Goal: Task Accomplishment & Management: Use online tool/utility

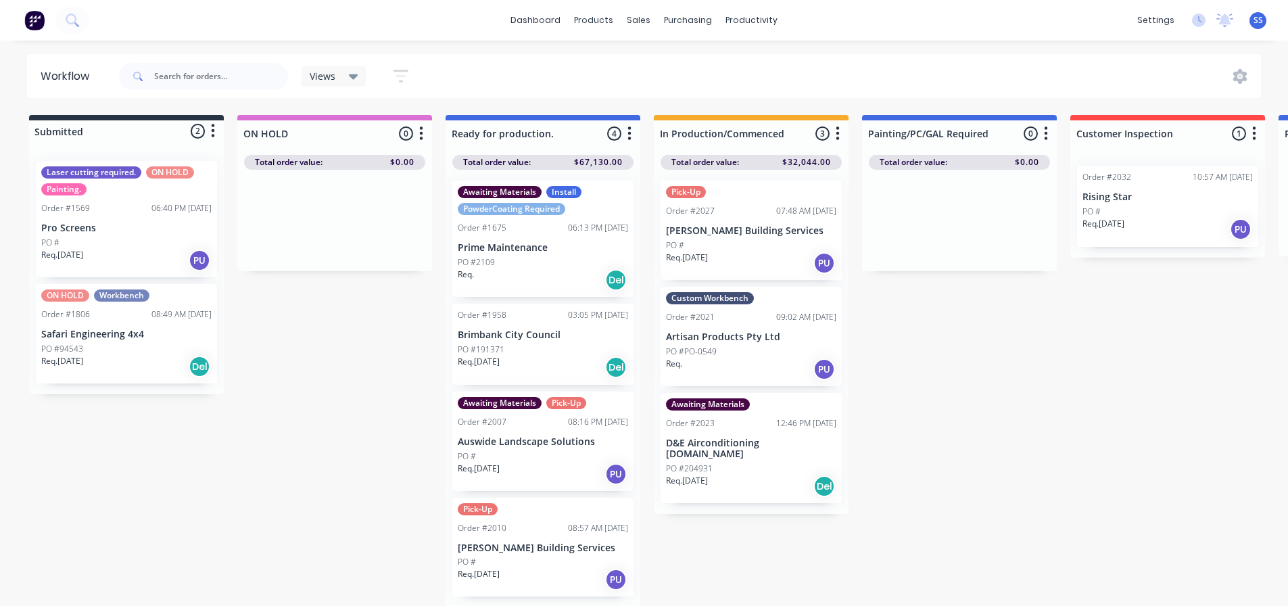
scroll to position [0, 397]
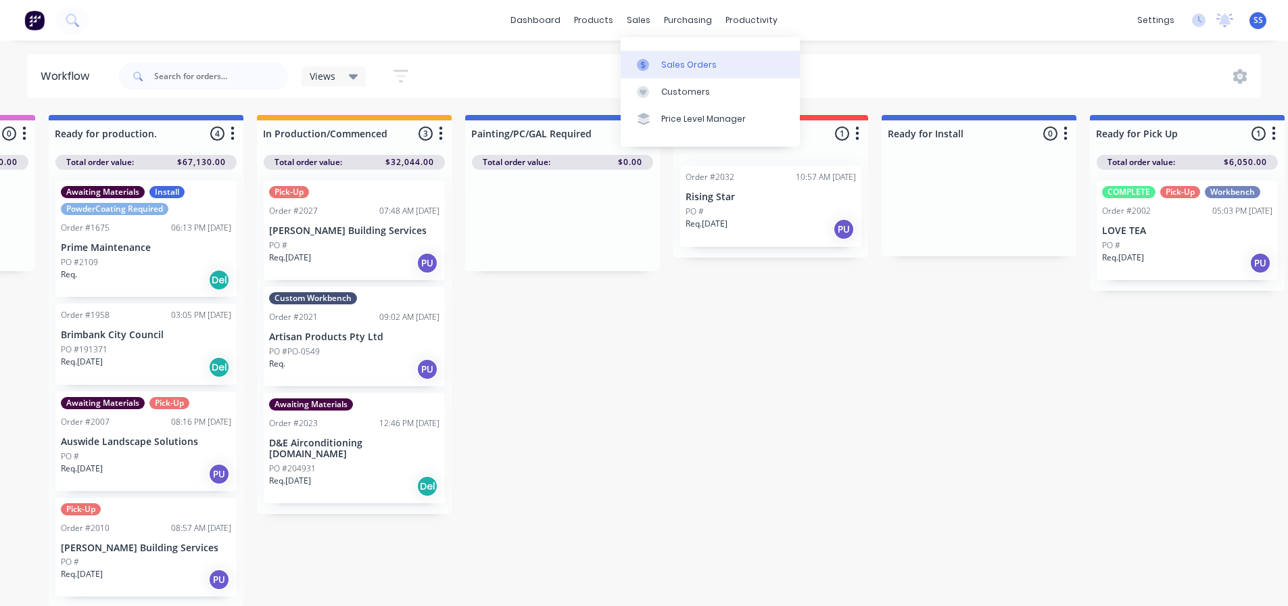
click at [646, 57] on link "Sales Orders" at bounding box center [710, 64] width 179 height 27
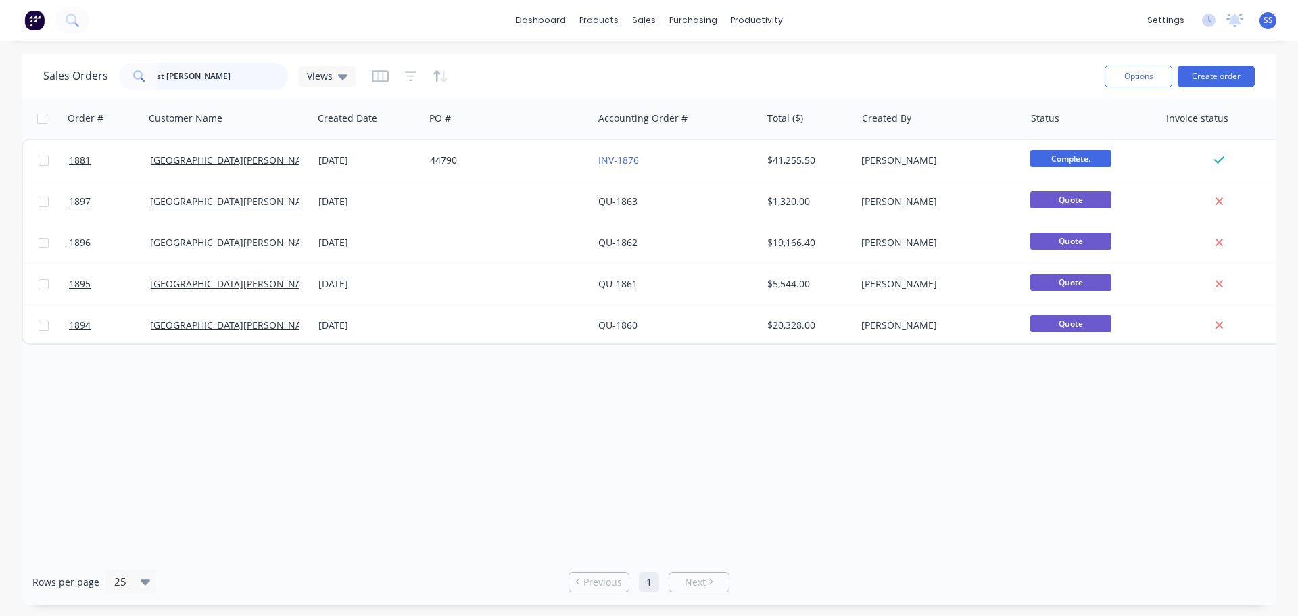
click at [243, 73] on input "st [PERSON_NAME]" at bounding box center [223, 76] width 132 height 27
type input "s"
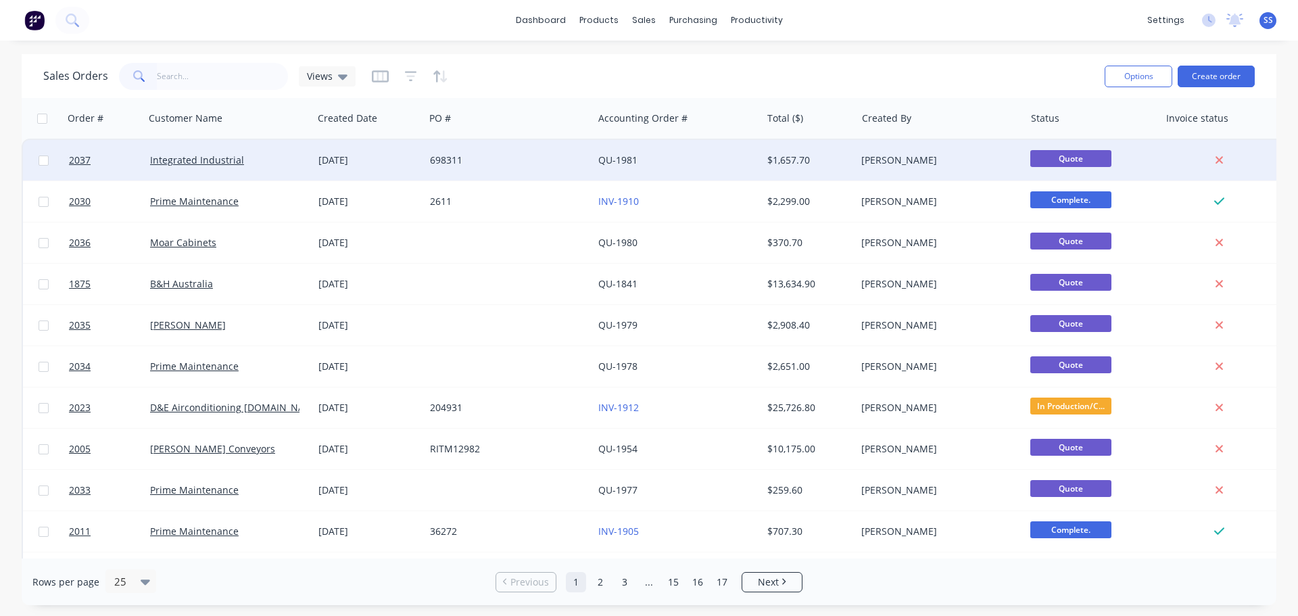
click at [526, 163] on div "698311" at bounding box center [505, 161] width 150 height 14
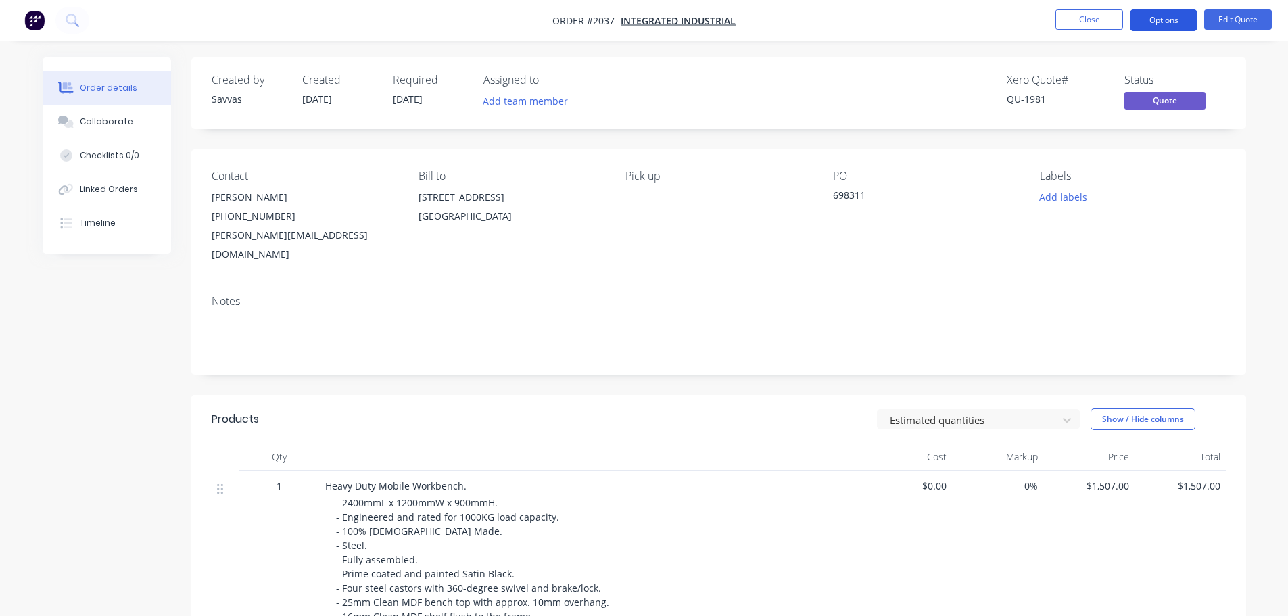
click at [1157, 14] on button "Options" at bounding box center [1164, 20] width 68 height 22
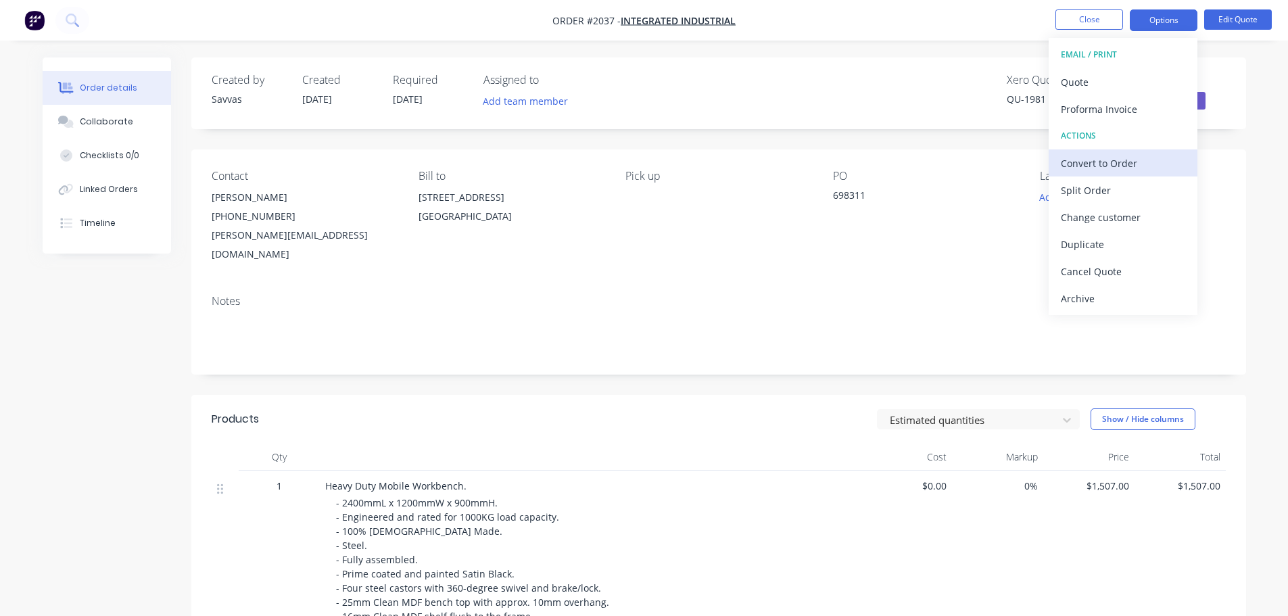
click at [1110, 158] on div "Convert to Order" at bounding box center [1123, 164] width 124 height 20
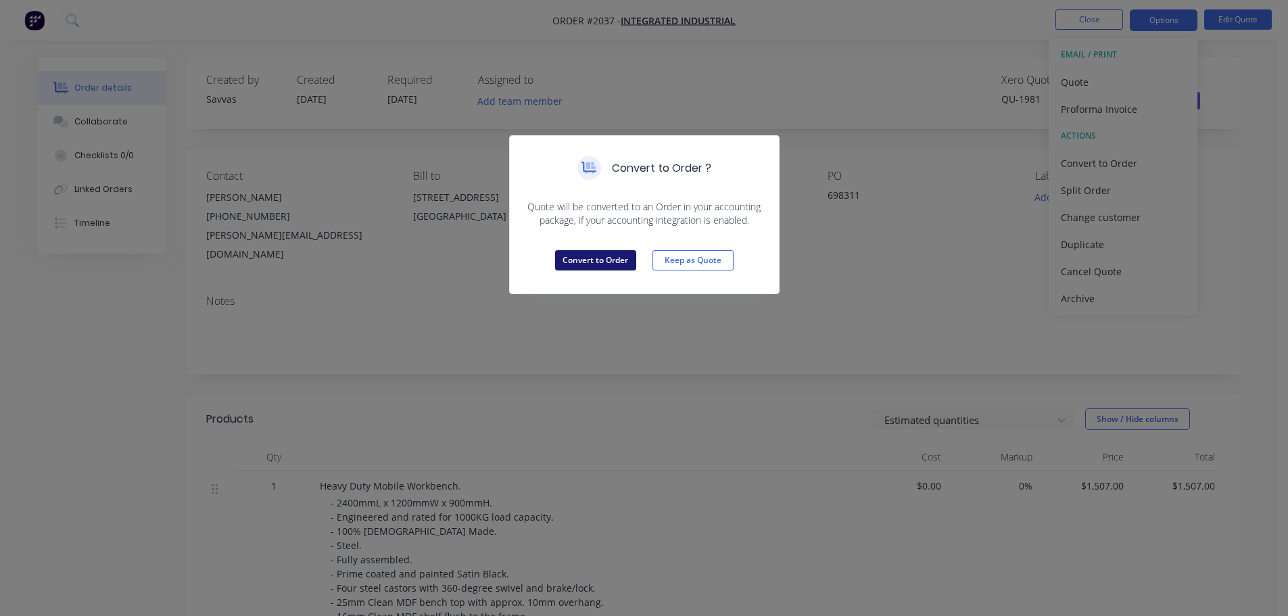
click at [582, 254] on button "Convert to Order" at bounding box center [595, 260] width 81 height 20
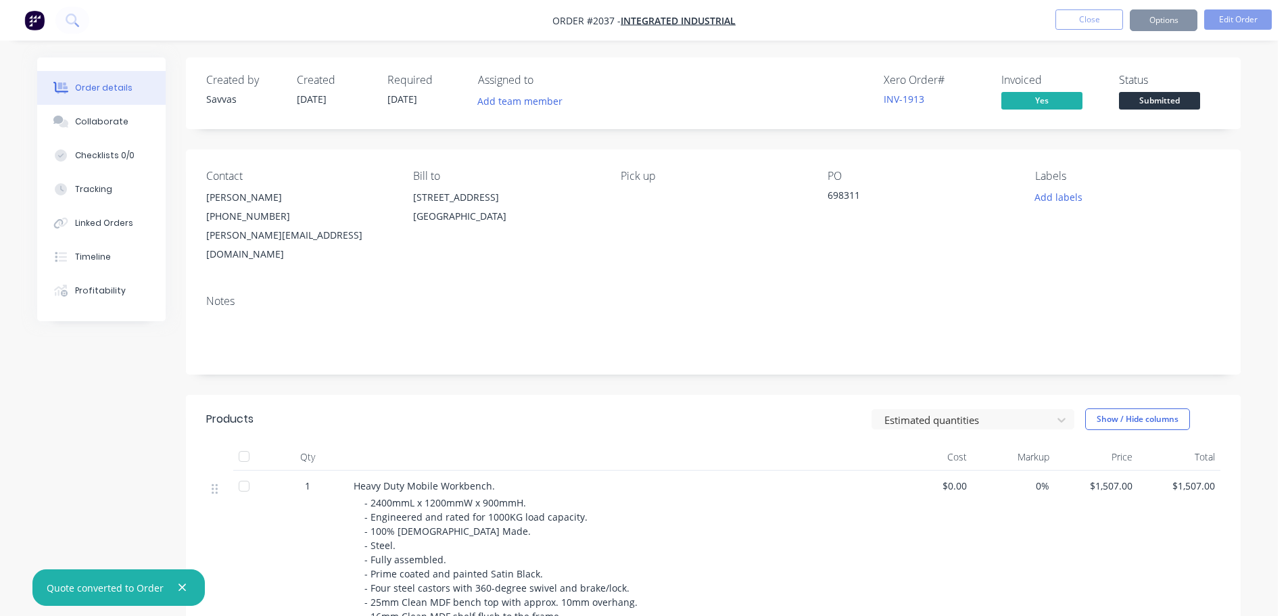
click at [1103, 21] on button "Close" at bounding box center [1090, 19] width 68 height 20
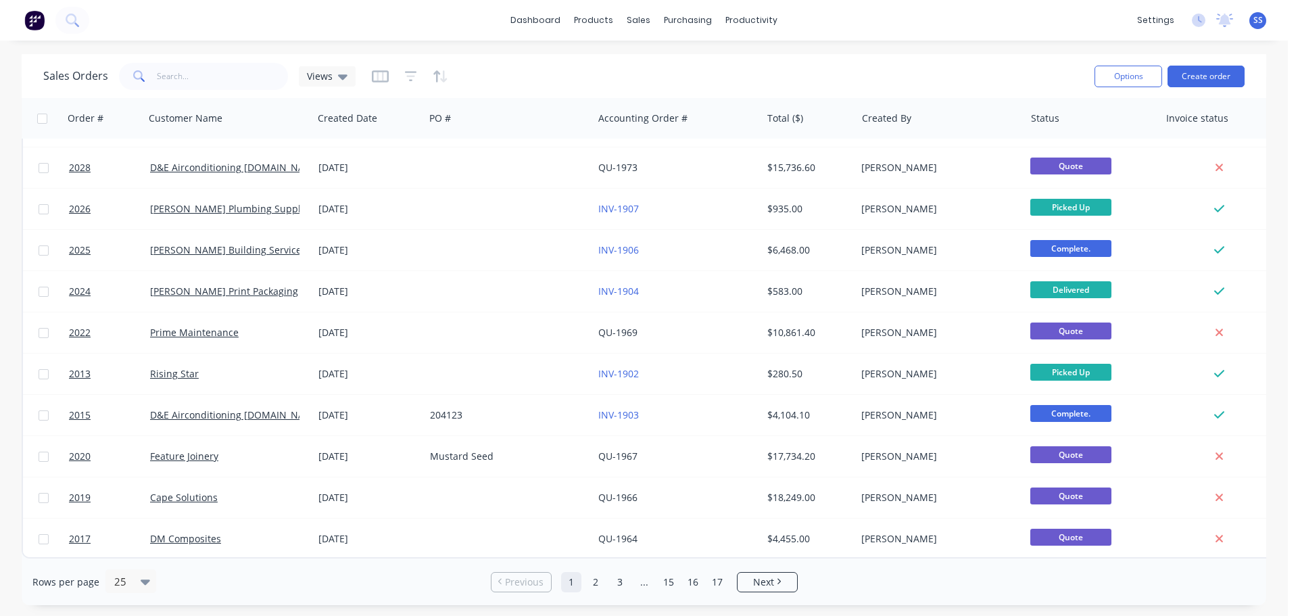
scroll to position [618, 0]
click at [256, 64] on input "text" at bounding box center [223, 76] width 132 height 27
type input "[PERSON_NAME]"
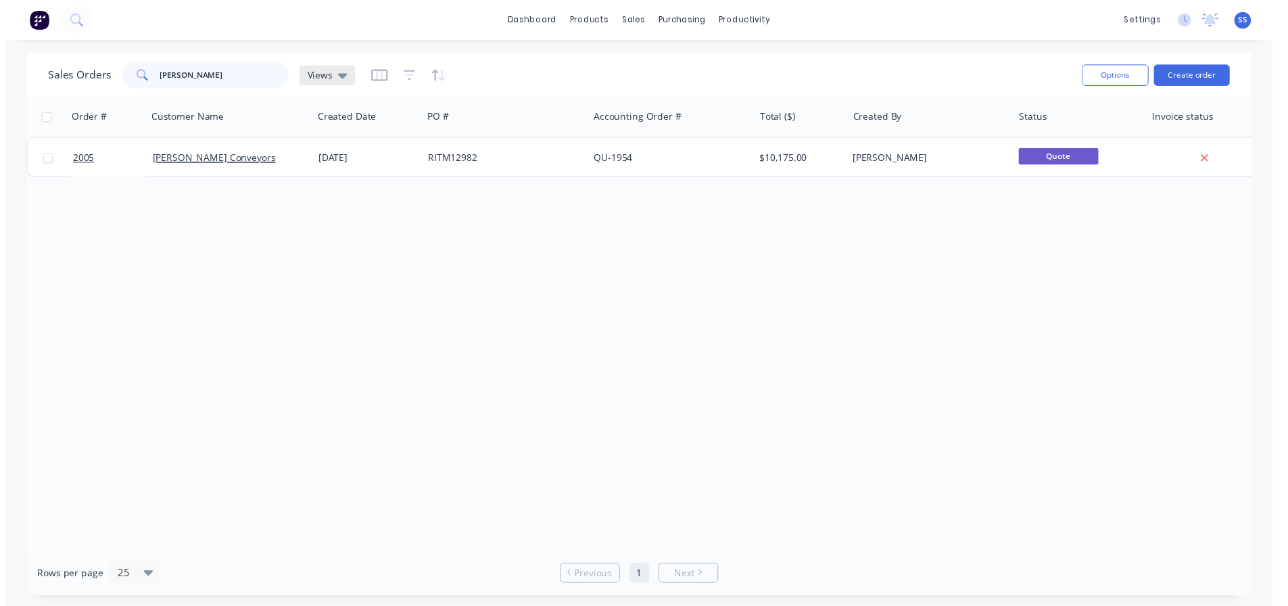
scroll to position [0, 0]
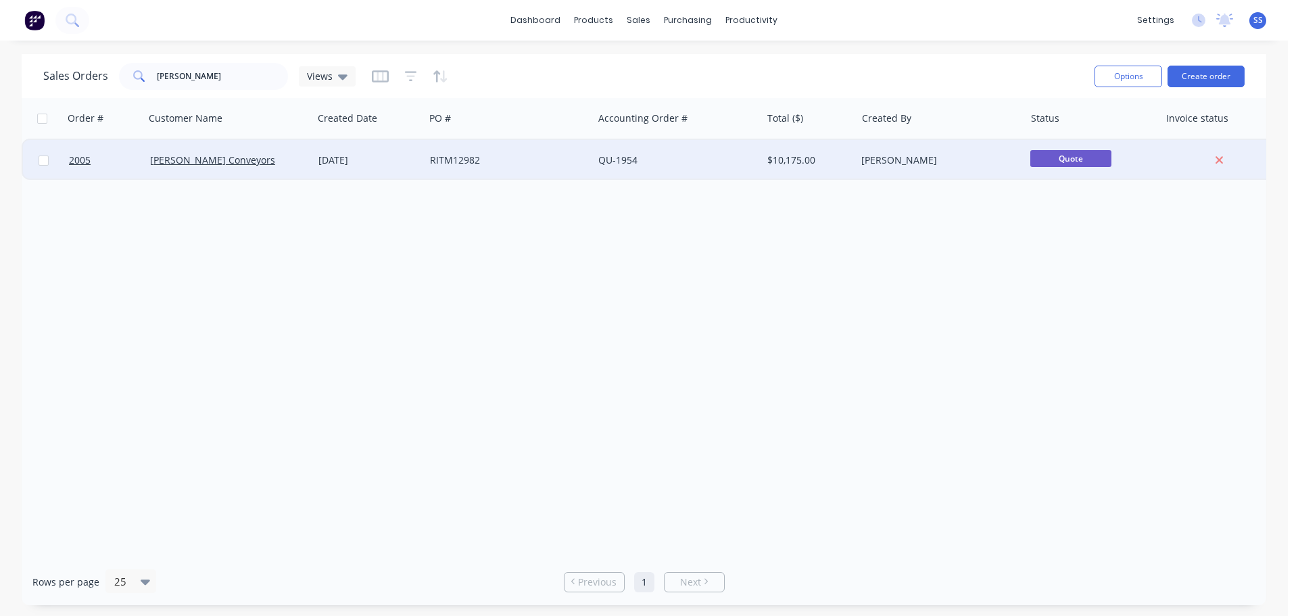
click at [509, 148] on div "RITM12982" at bounding box center [509, 160] width 168 height 41
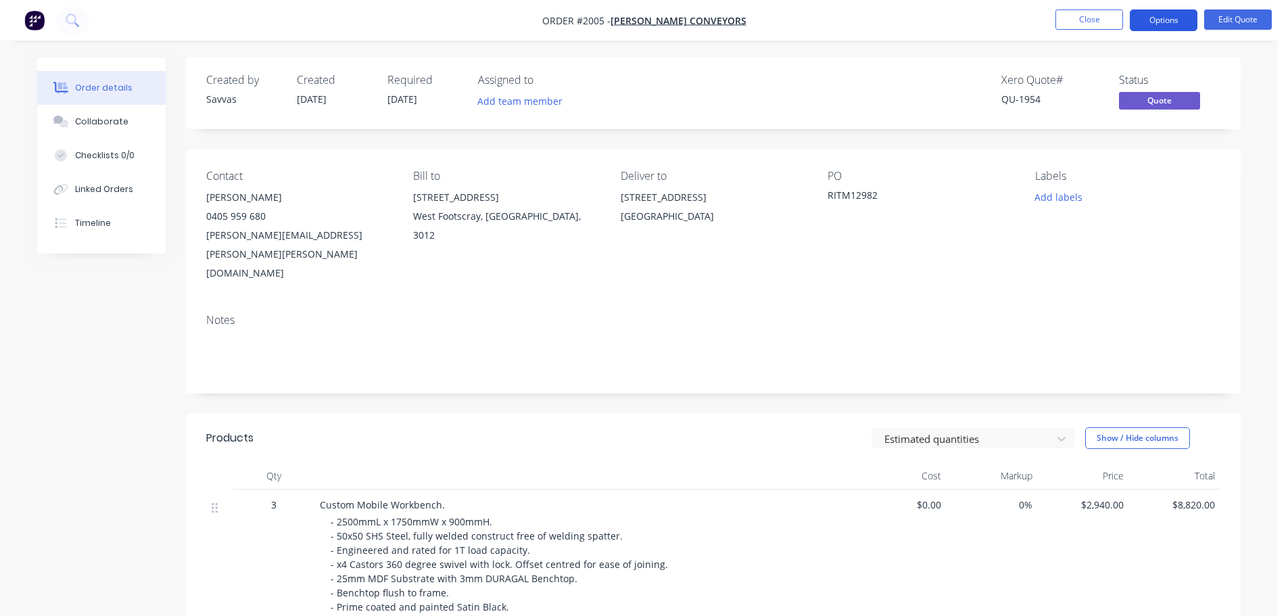
click at [1165, 28] on button "Options" at bounding box center [1164, 20] width 68 height 22
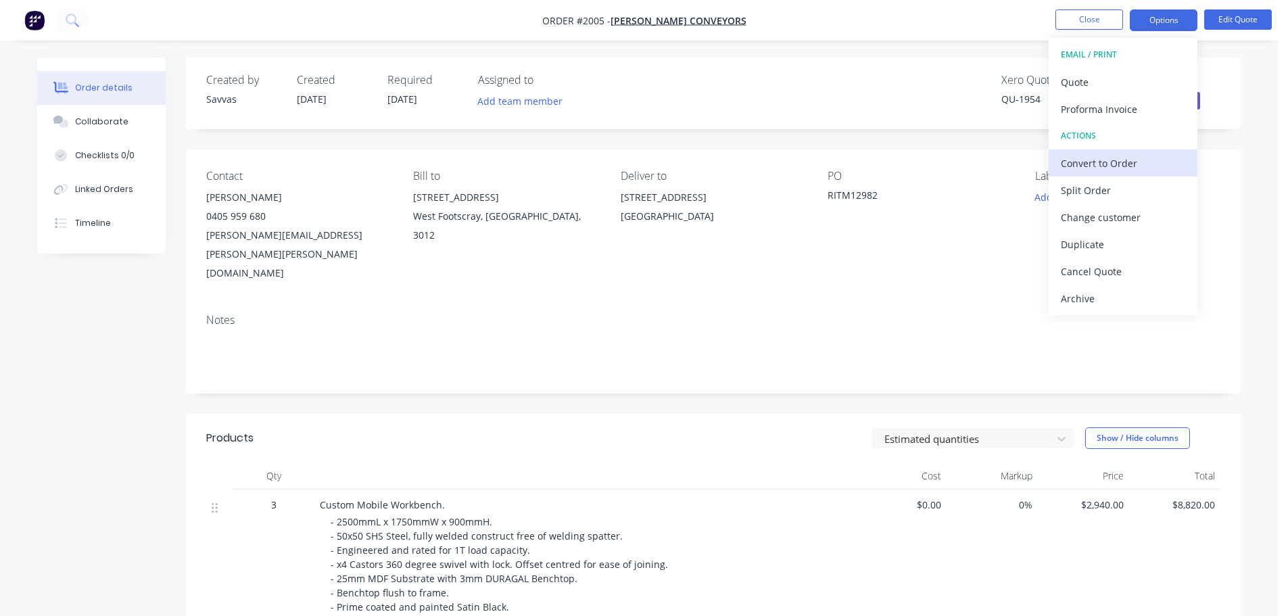
click at [1127, 164] on div "Convert to Order" at bounding box center [1123, 164] width 124 height 20
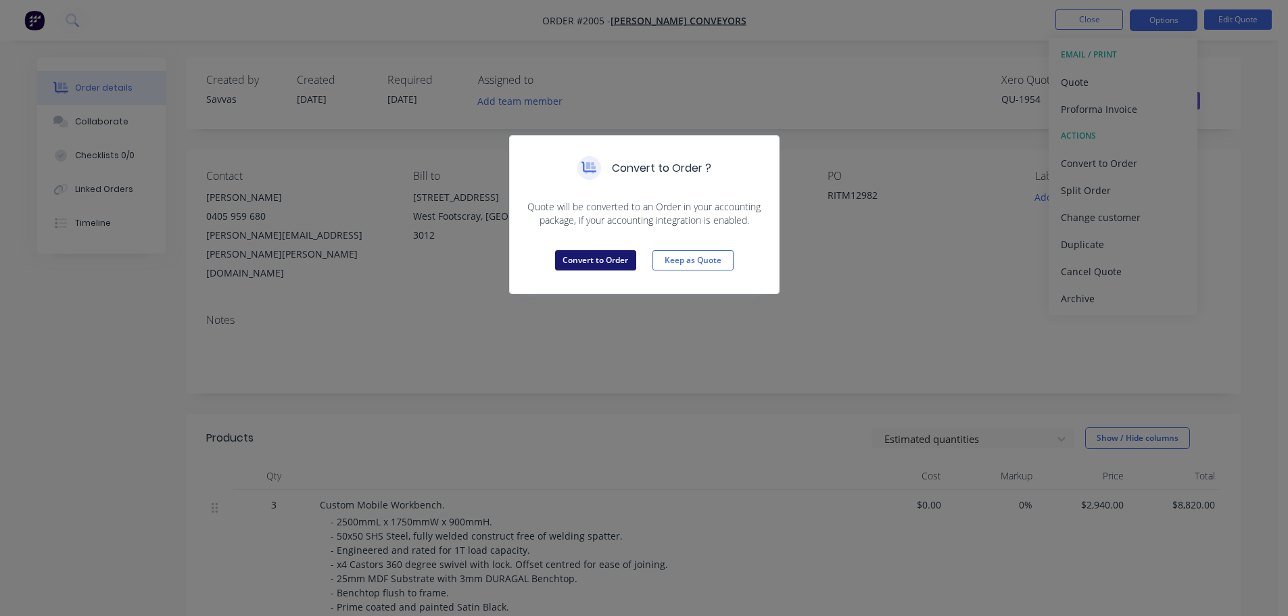
click at [615, 266] on button "Convert to Order" at bounding box center [595, 260] width 81 height 20
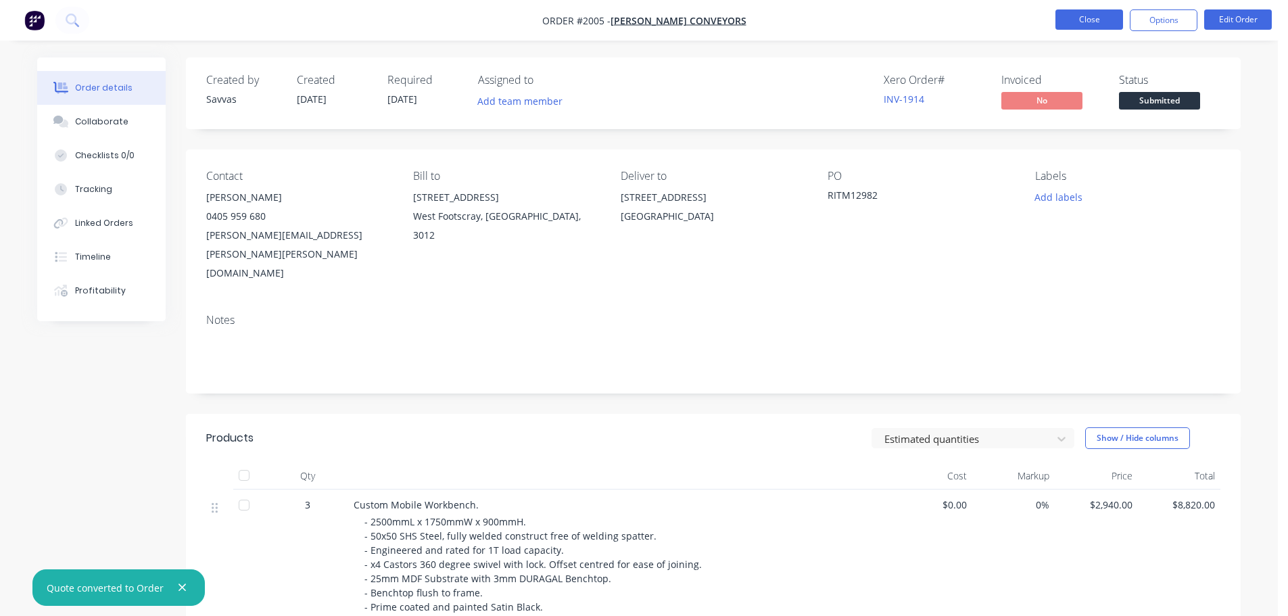
click at [1076, 16] on button "Close" at bounding box center [1090, 19] width 68 height 20
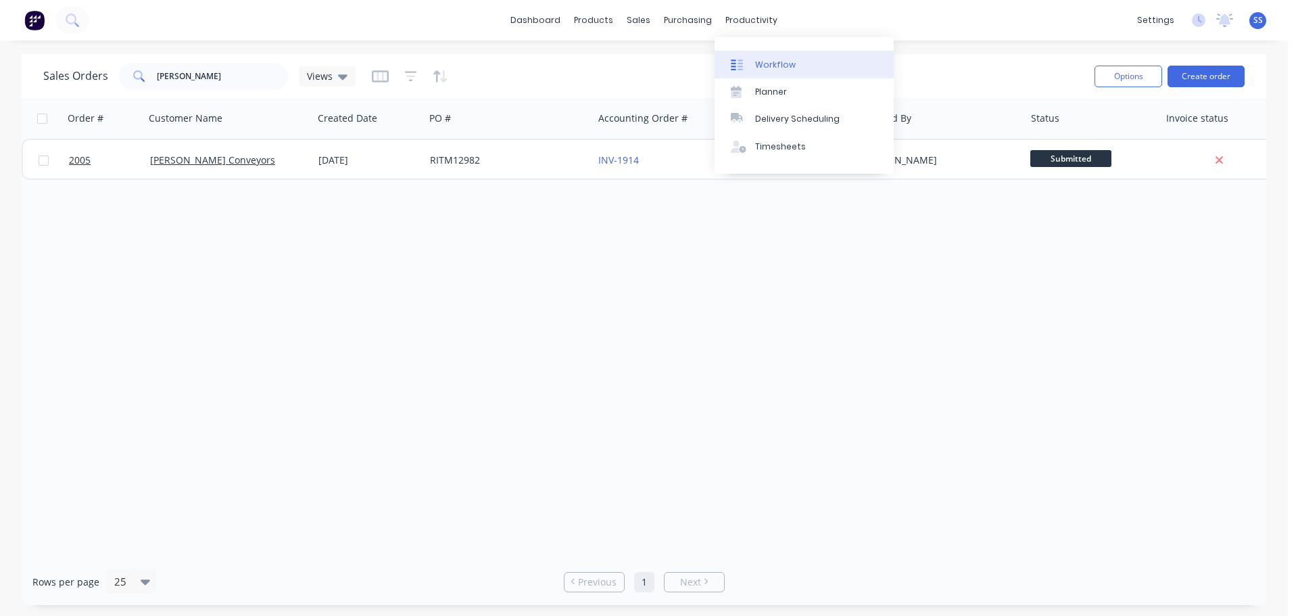
click at [768, 62] on div "Workflow" at bounding box center [775, 65] width 41 height 12
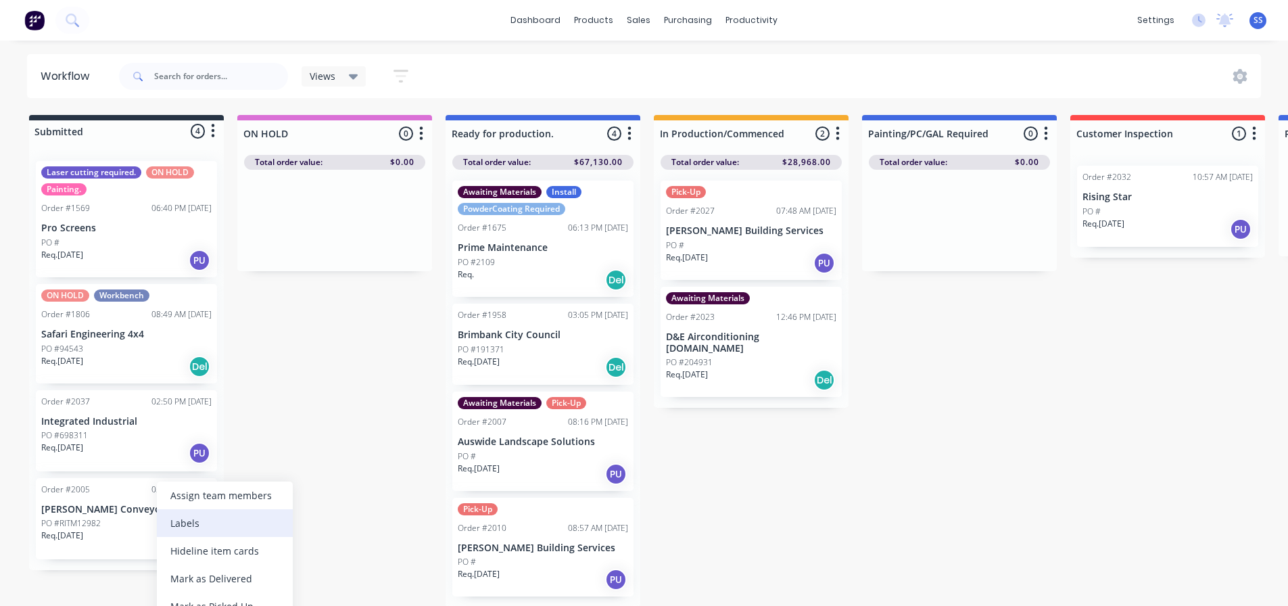
click at [199, 515] on div "Labels" at bounding box center [225, 523] width 136 height 28
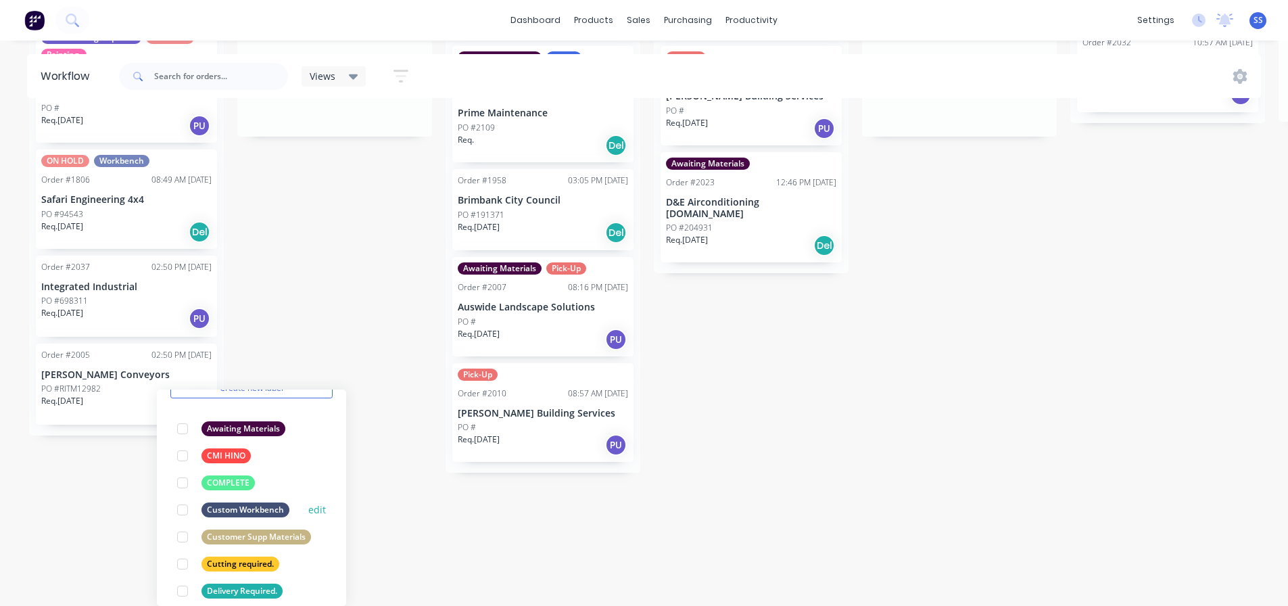
scroll to position [68, 0]
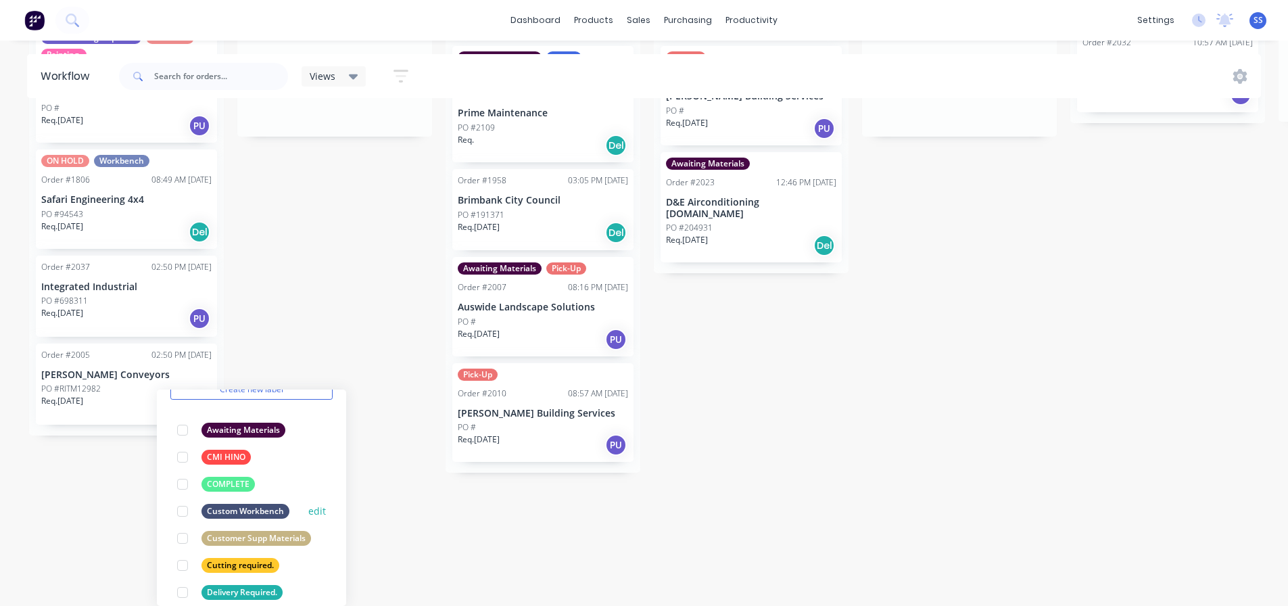
click at [184, 512] on div at bounding box center [182, 511] width 27 height 27
click at [302, 335] on div "Submitted 4 Status colour #273444 hex #273444 Save Cancel Summaries Total order…" at bounding box center [1215, 229] width 2451 height 498
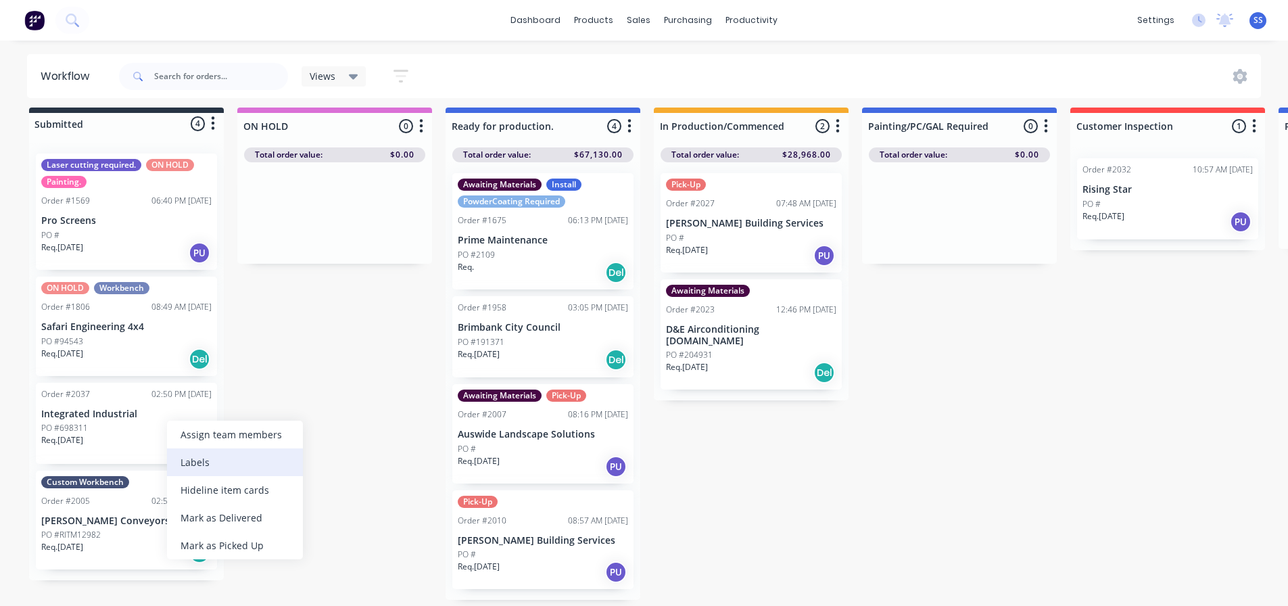
click at [193, 451] on div "Labels" at bounding box center [235, 462] width 136 height 28
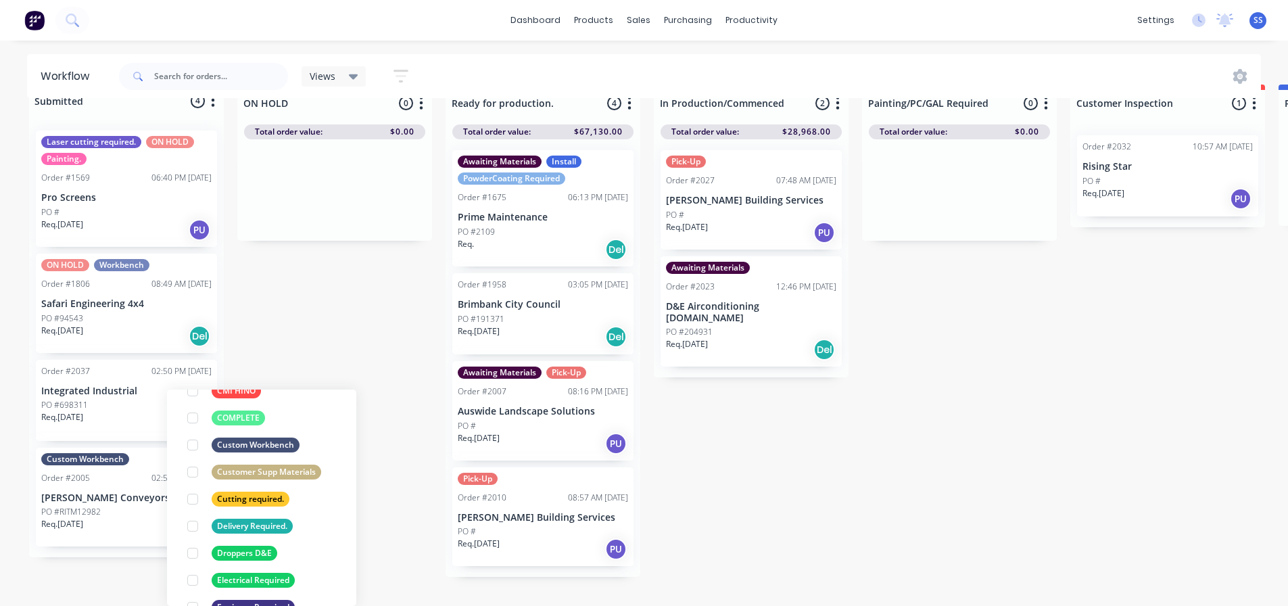
scroll to position [135, 0]
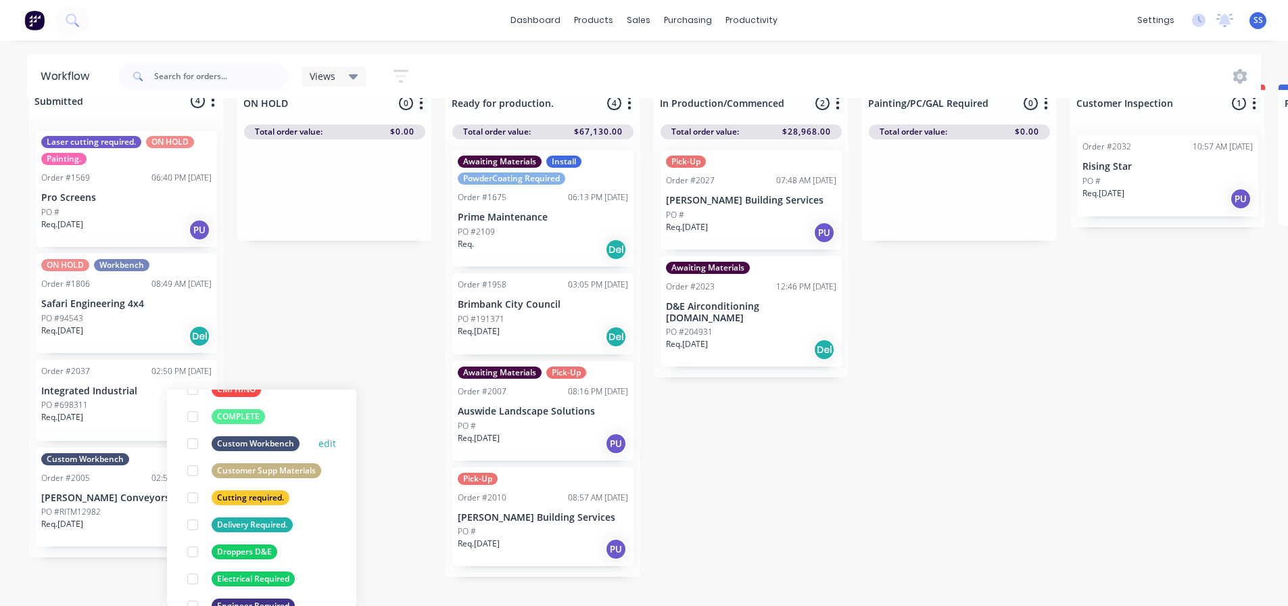
click at [195, 440] on div at bounding box center [192, 443] width 27 height 27
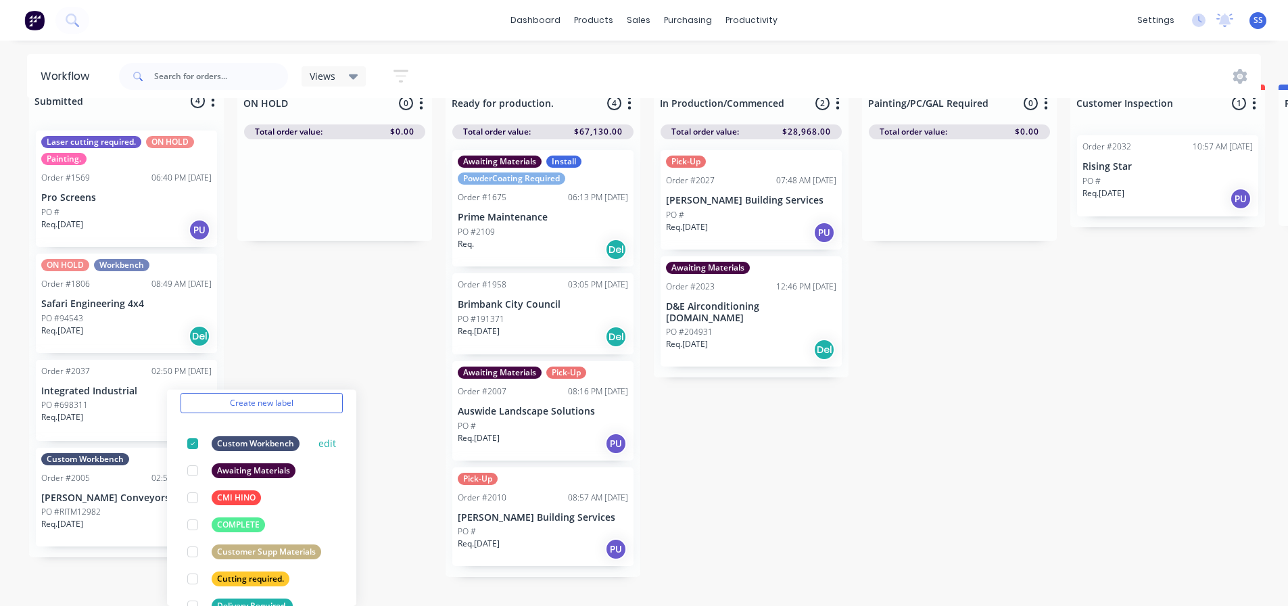
click at [198, 443] on div at bounding box center [192, 443] width 27 height 27
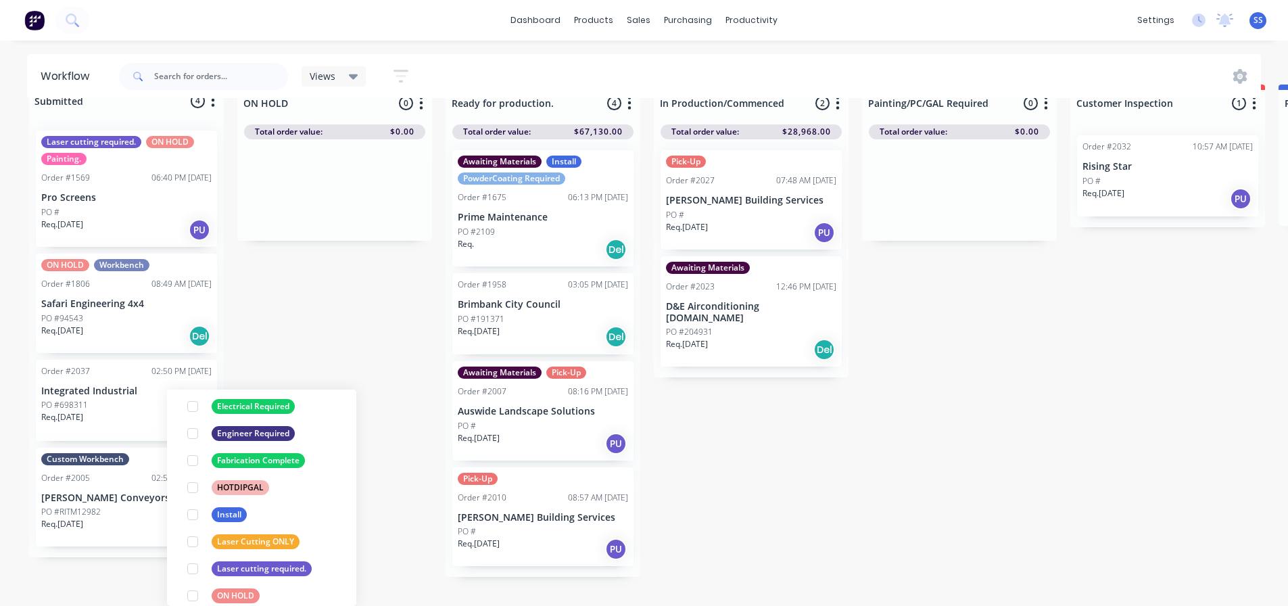
scroll to position [595, 0]
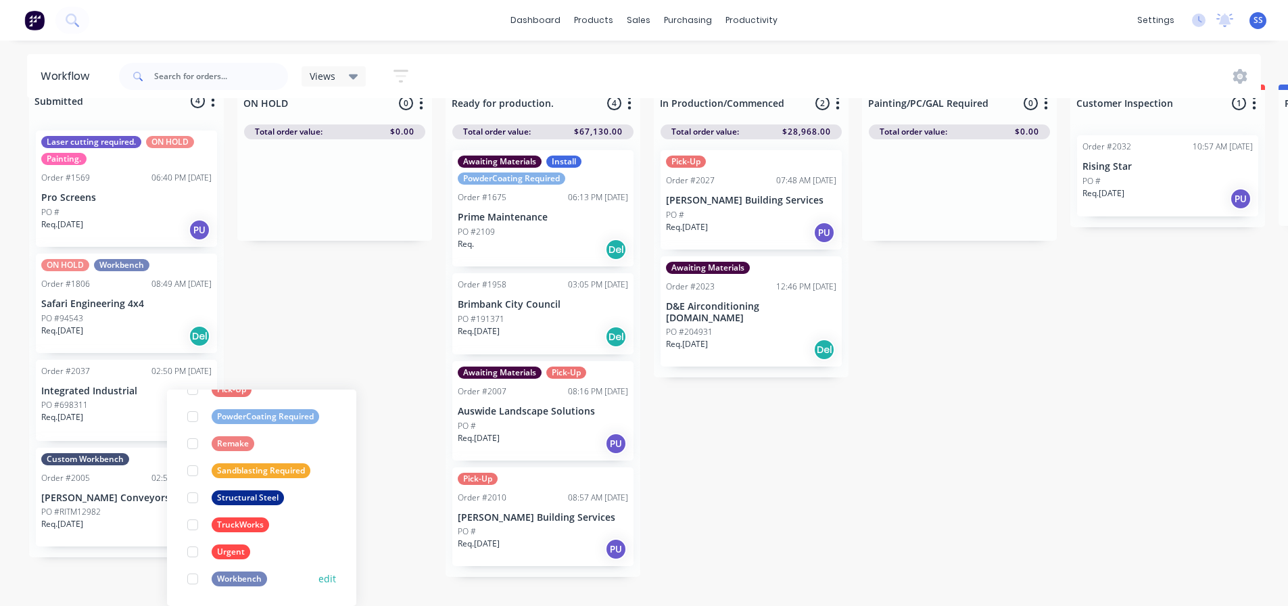
click at [193, 579] on div at bounding box center [192, 578] width 27 height 27
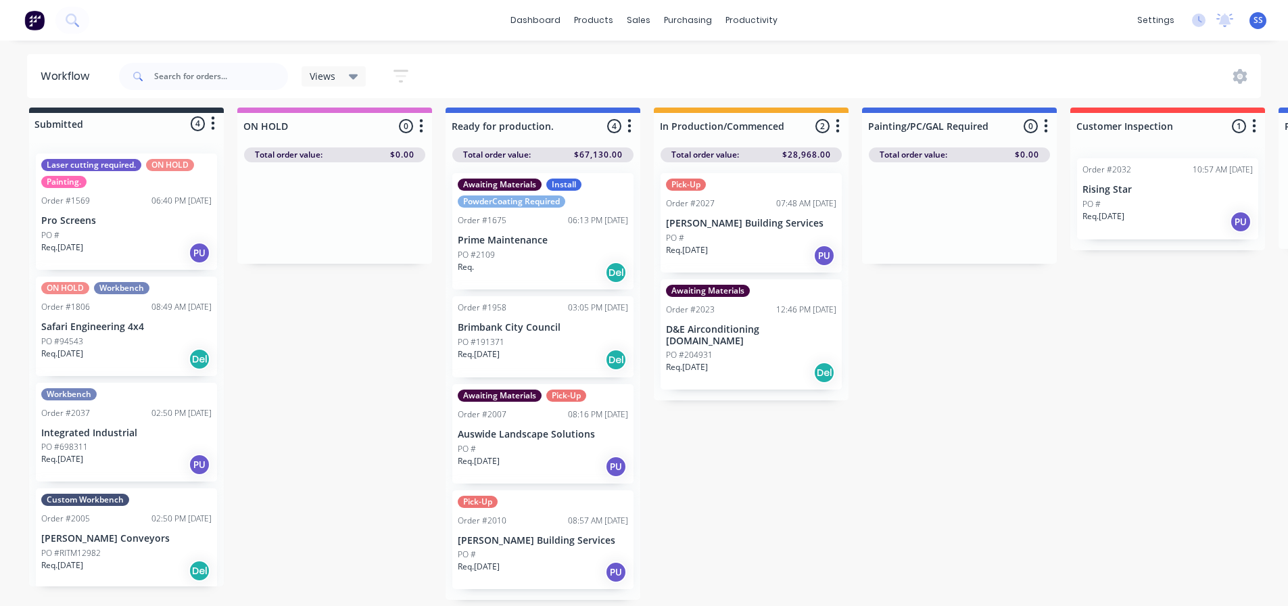
scroll to position [18, 0]
click at [312, 358] on div "Submitted 4 Status colour #273444 hex #273444 Save Cancel Summaries Total order…" at bounding box center [1215, 357] width 2451 height 498
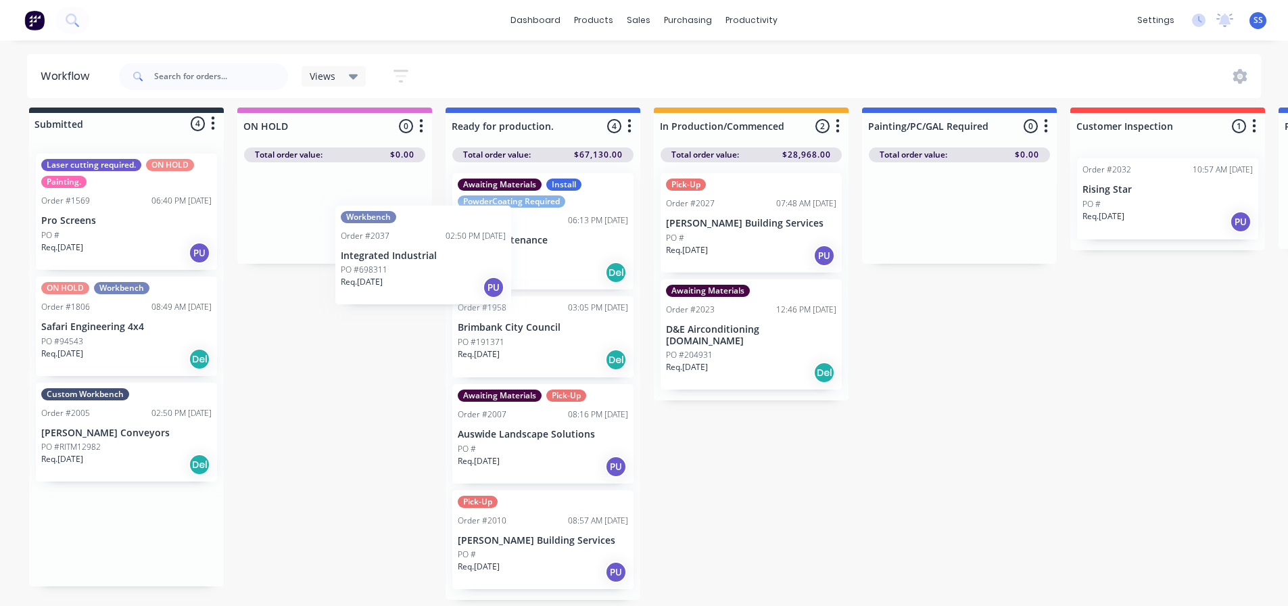
drag, startPoint x: 108, startPoint y: 453, endPoint x: 443, endPoint y: 264, distance: 384.8
click at [443, 264] on div "Submitted 4 Status colour #273444 hex #273444 Save Cancel Summaries Total order…" at bounding box center [1215, 357] width 2451 height 498
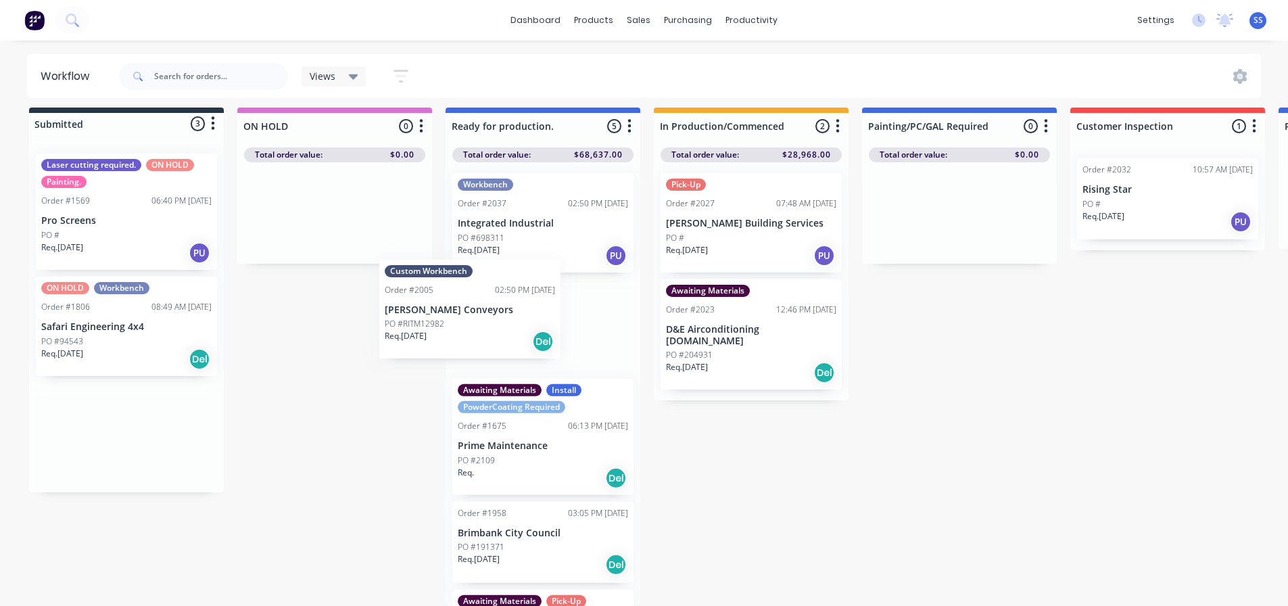
drag, startPoint x: 90, startPoint y: 453, endPoint x: 449, endPoint y: 335, distance: 377.9
click at [443, 337] on div "Submitted 3 Status colour #273444 hex #273444 Save Cancel Summaries Total order…" at bounding box center [1215, 357] width 2451 height 498
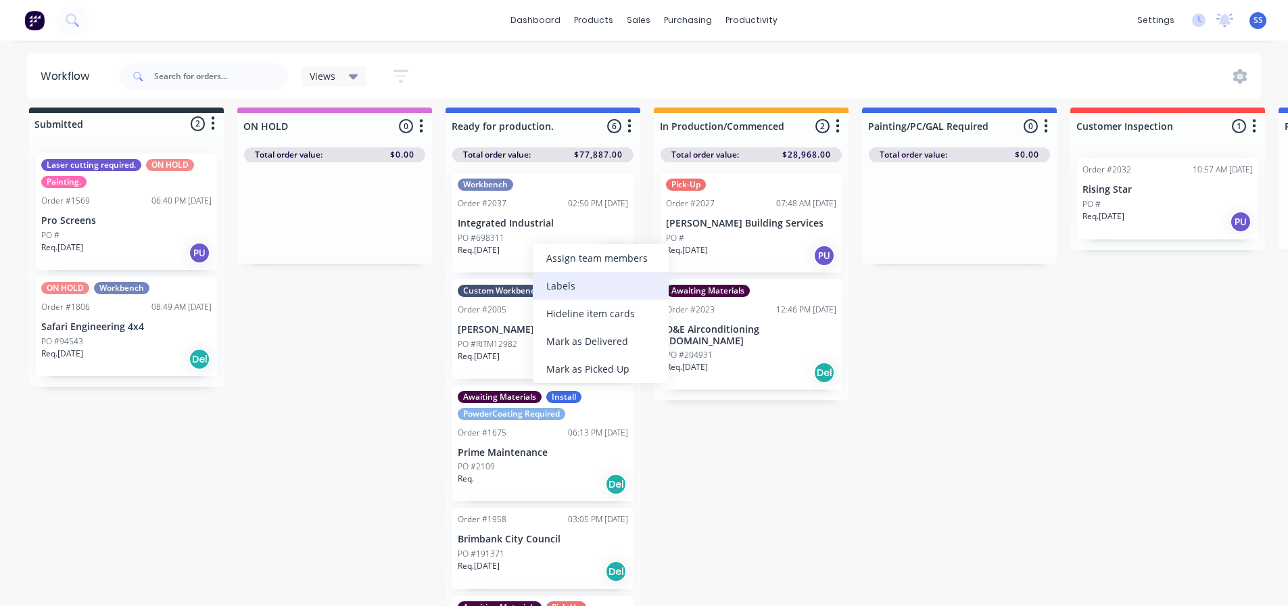
click at [576, 283] on div "Labels" at bounding box center [601, 286] width 136 height 28
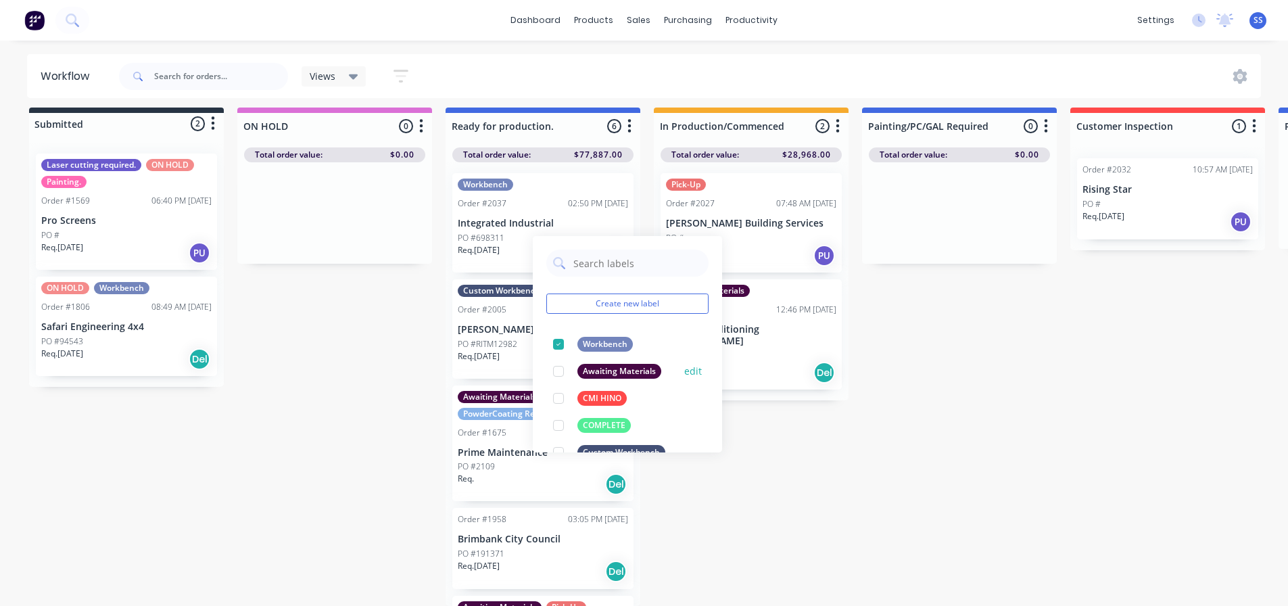
click at [562, 358] on div at bounding box center [558, 371] width 27 height 27
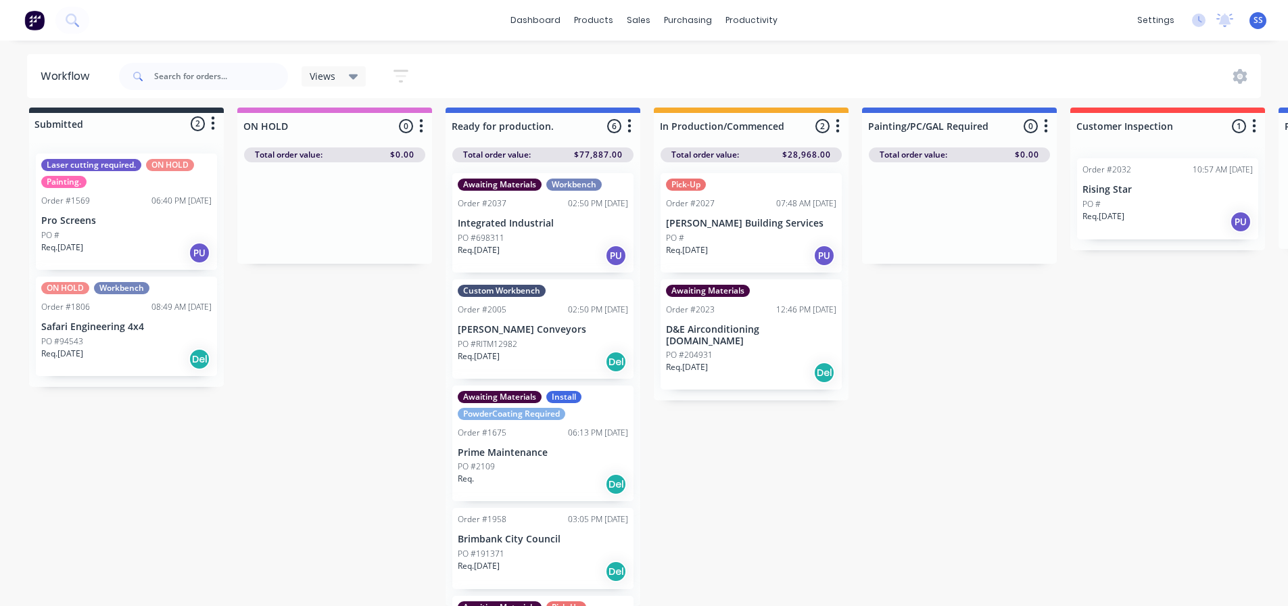
click at [389, 362] on div "Submitted 2 Status colour #273444 hex #273444 Save Cancel Summaries Total order…" at bounding box center [1215, 357] width 2451 height 498
click at [613, 371] on div "Labels" at bounding box center [655, 371] width 136 height 28
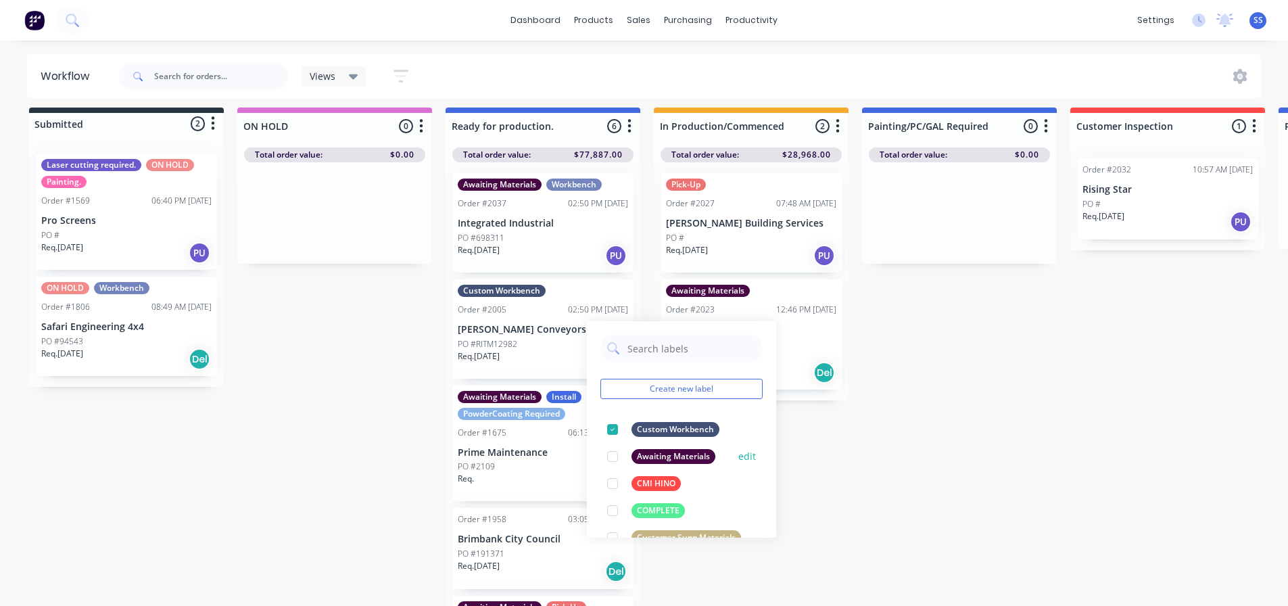
click at [609, 445] on div at bounding box center [612, 456] width 27 height 27
click at [357, 442] on div "Submitted 2 Status colour #273444 hex #273444 Save Cancel Summaries Total order…" at bounding box center [1215, 357] width 2451 height 498
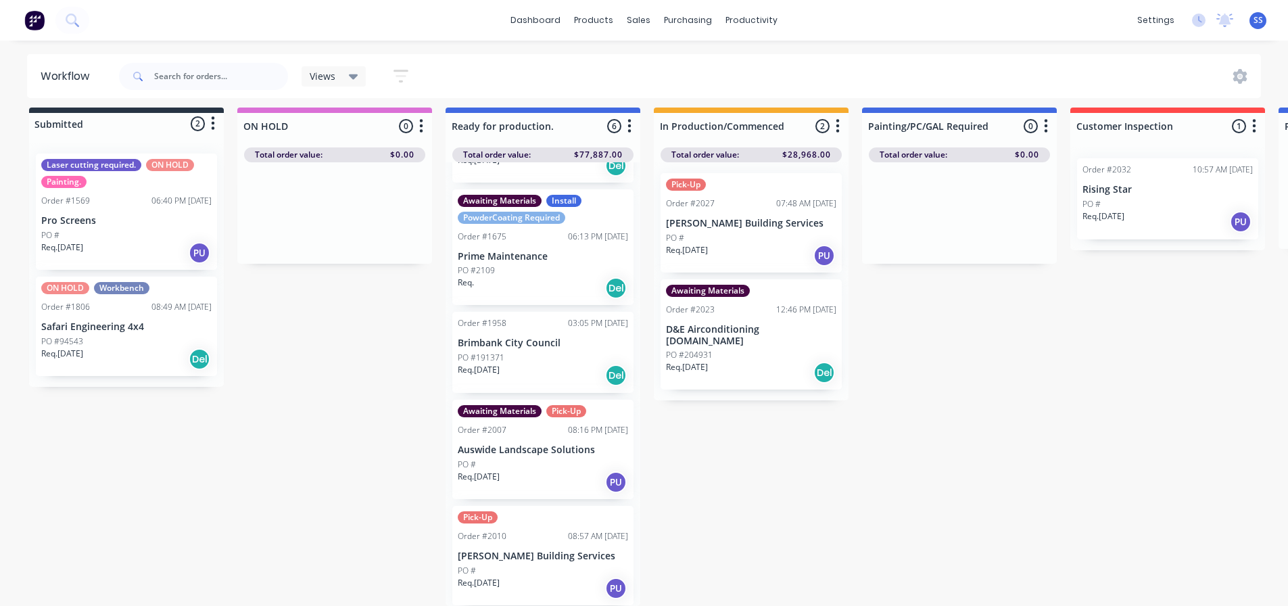
scroll to position [0, 0]
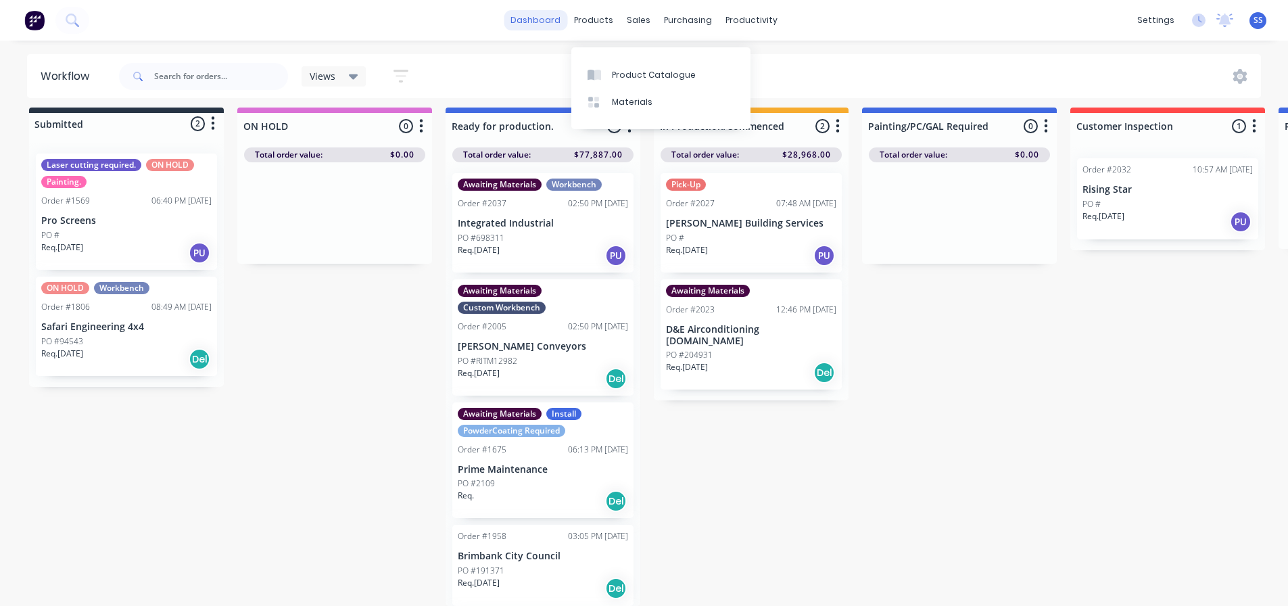
click at [567, 24] on link "dashboard" at bounding box center [536, 20] width 64 height 20
